Goal: Transaction & Acquisition: Purchase product/service

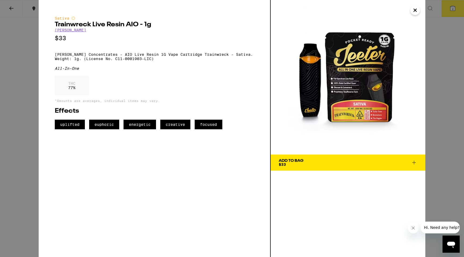
click at [416, 8] on icon "Close" at bounding box center [415, 10] width 6 height 8
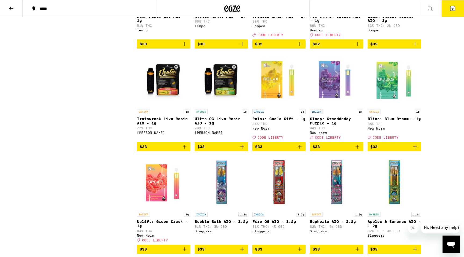
scroll to position [911, 0]
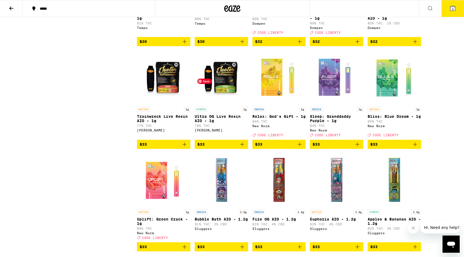
click at [227, 104] on img "Open page for Ultra OG Live Resin AIO - 1g from Jeeter" at bounding box center [221, 77] width 53 height 54
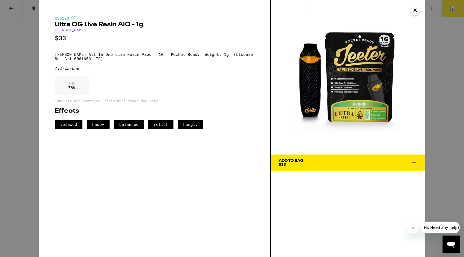
click at [415, 13] on icon "Close" at bounding box center [415, 10] width 6 height 8
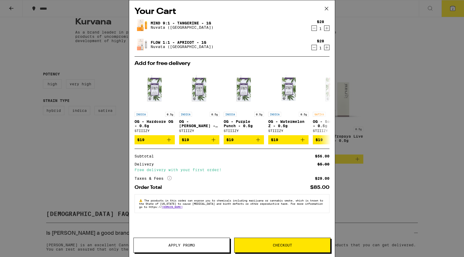
click at [170, 180] on icon "More Info" at bounding box center [169, 178] width 4 height 4
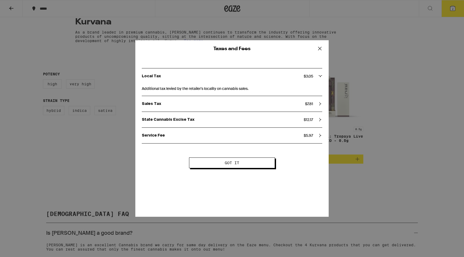
click at [319, 49] on icon at bounding box center [319, 48] width 3 height 3
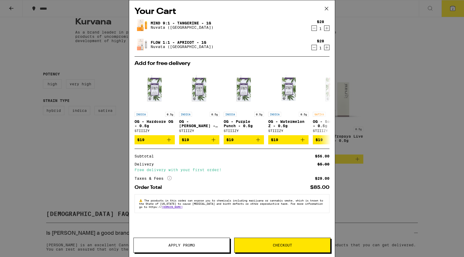
click at [314, 29] on icon "Decrement" at bounding box center [314, 28] width 5 height 6
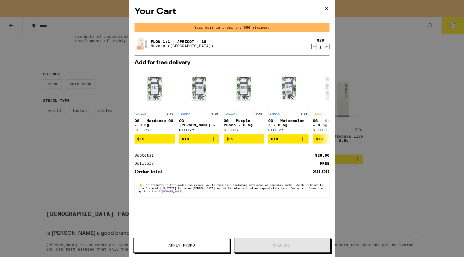
click at [313, 46] on icon "Decrement" at bounding box center [314, 46] width 5 height 6
